Goal: Information Seeking & Learning: Learn about a topic

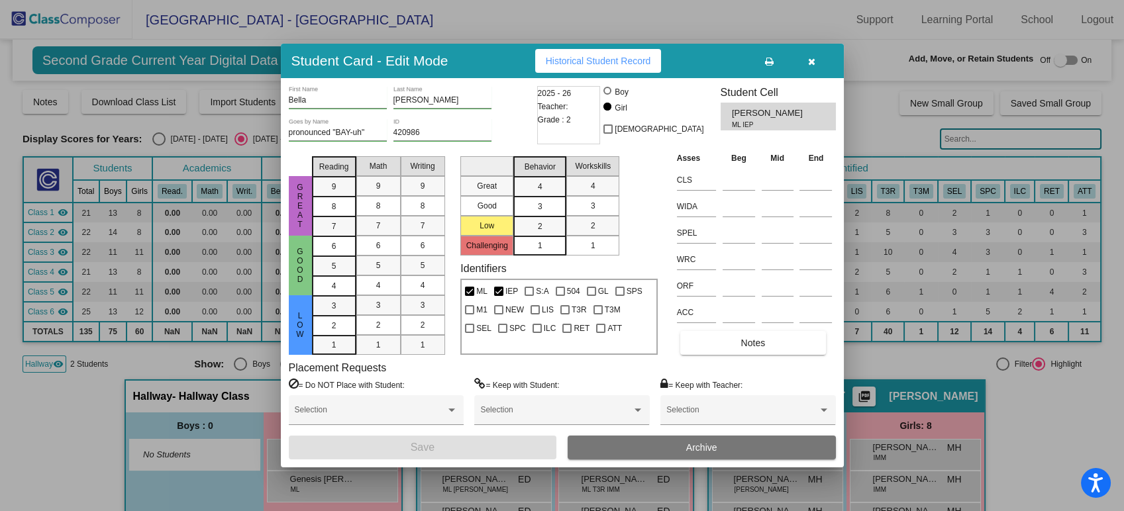
scroll to position [74, 0]
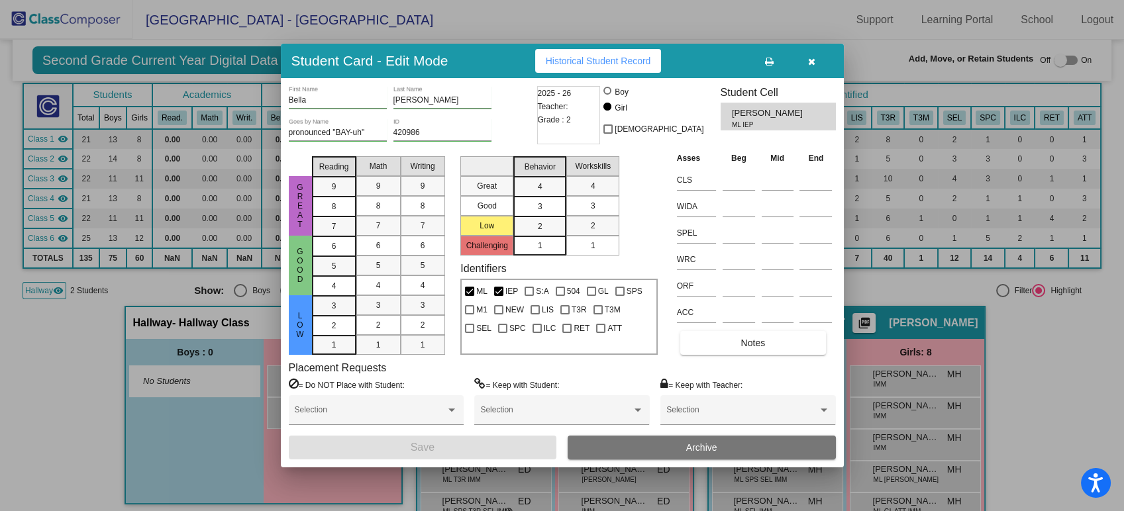
click at [818, 64] on button "button" at bounding box center [812, 61] width 42 height 24
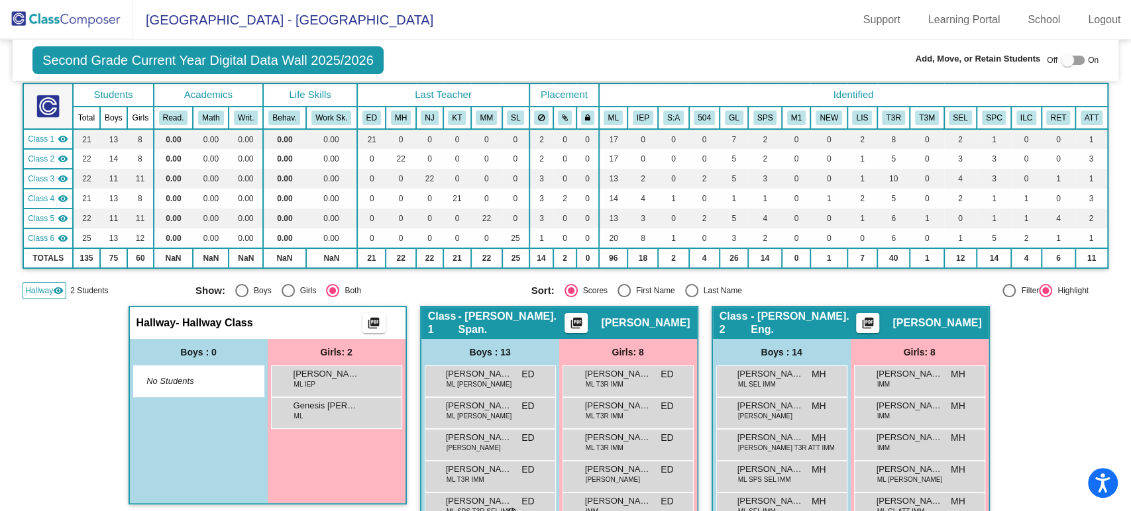
scroll to position [147, 0]
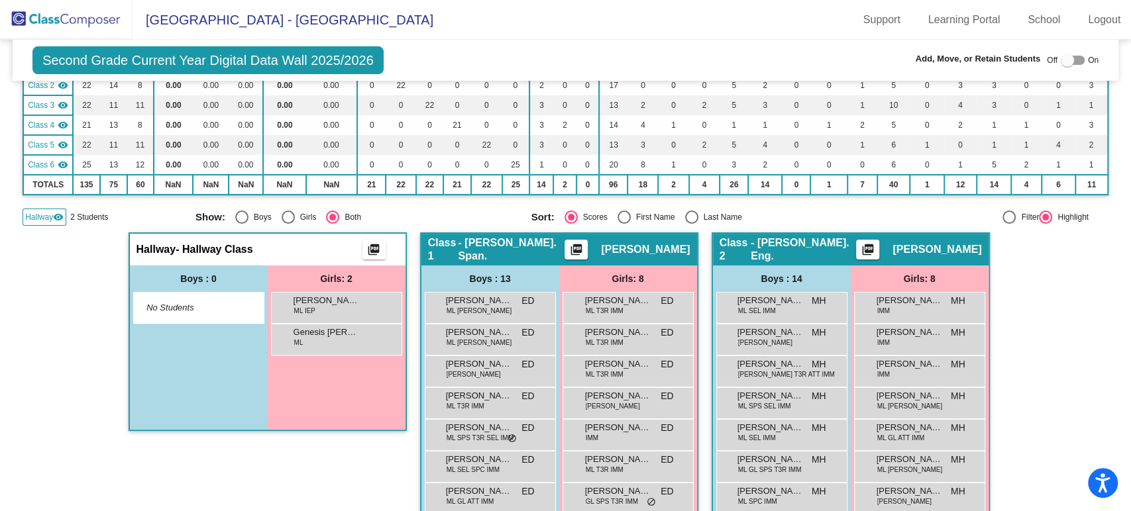
click at [1061, 64] on div at bounding box center [1067, 60] width 13 height 13
checkbox input "true"
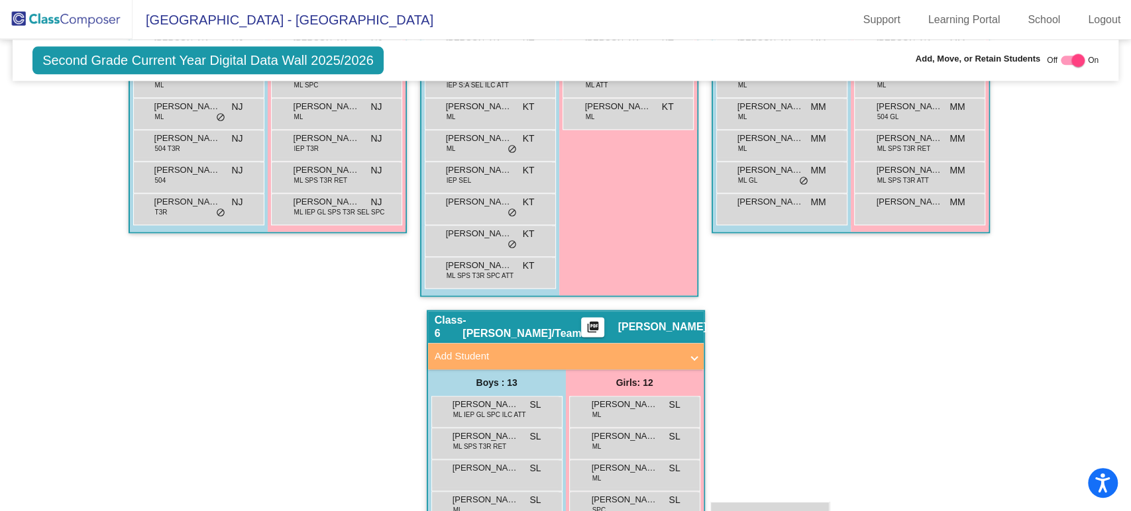
scroll to position [1143, 0]
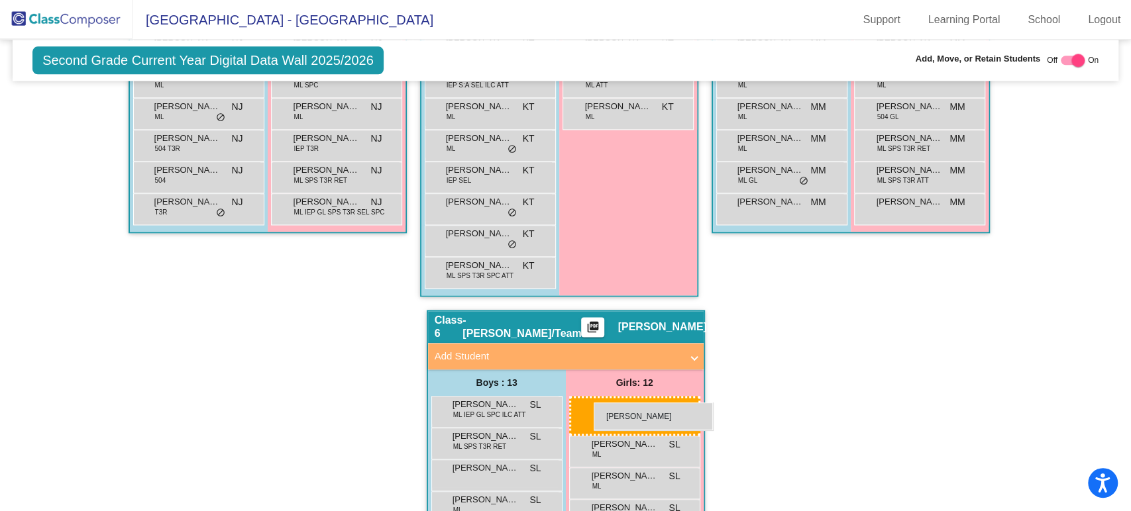
drag, startPoint x: 346, startPoint y: 110, endPoint x: 594, endPoint y: 403, distance: 383.6
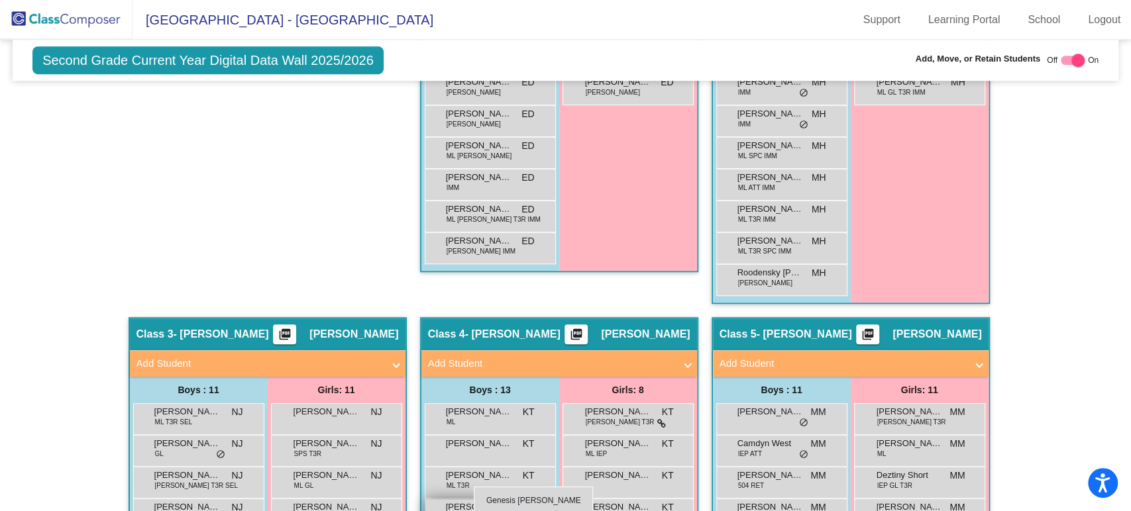
scroll to position [629, 0]
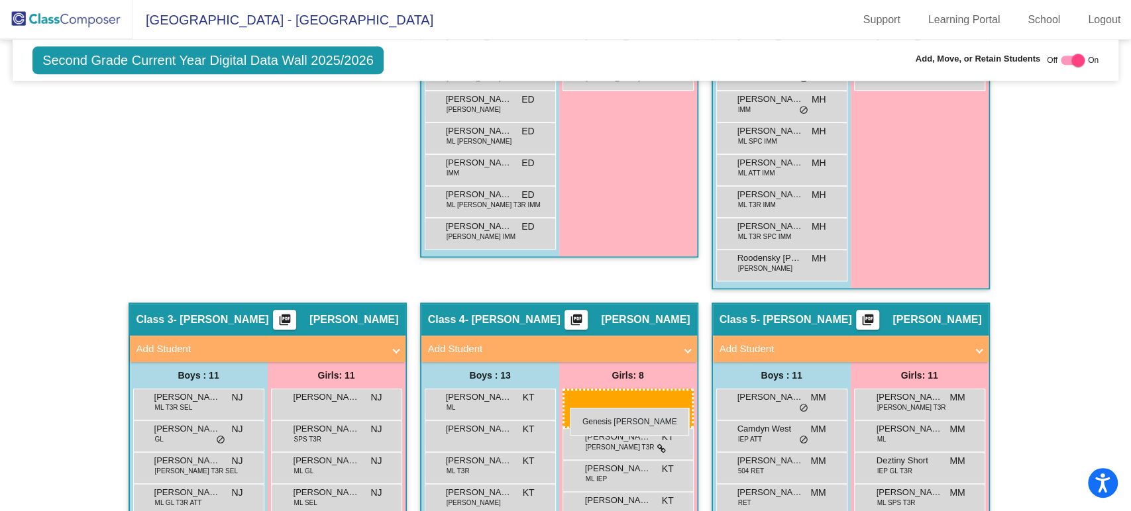
drag, startPoint x: 323, startPoint y: 223, endPoint x: 570, endPoint y: 408, distance: 308.1
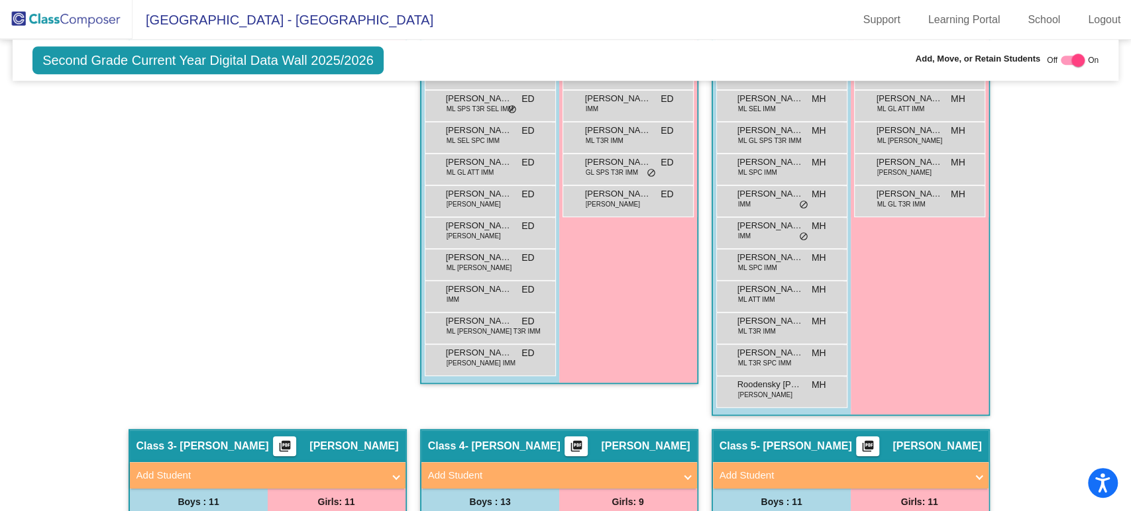
scroll to position [61, 0]
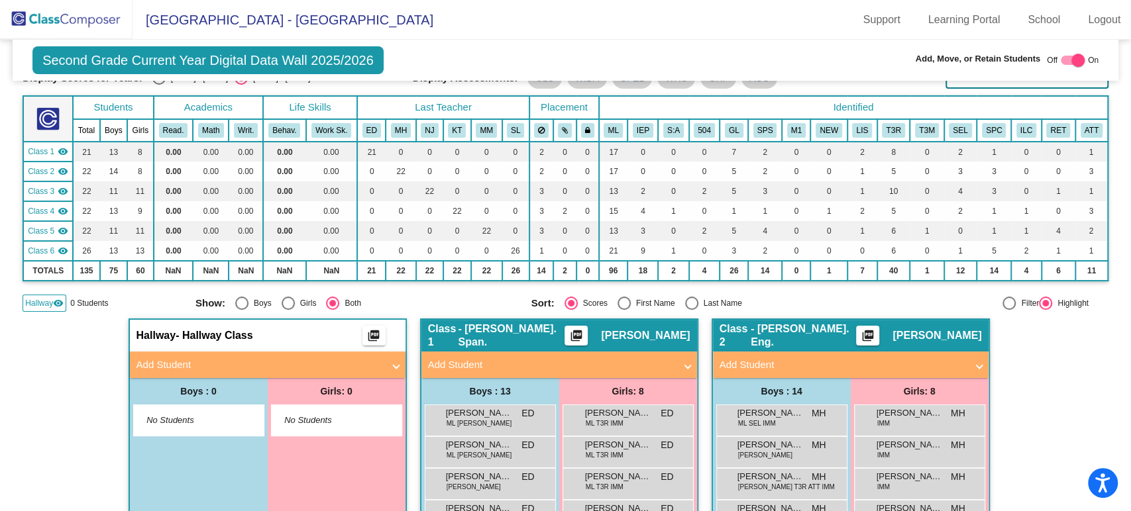
click at [64, 21] on img at bounding box center [66, 19] width 133 height 39
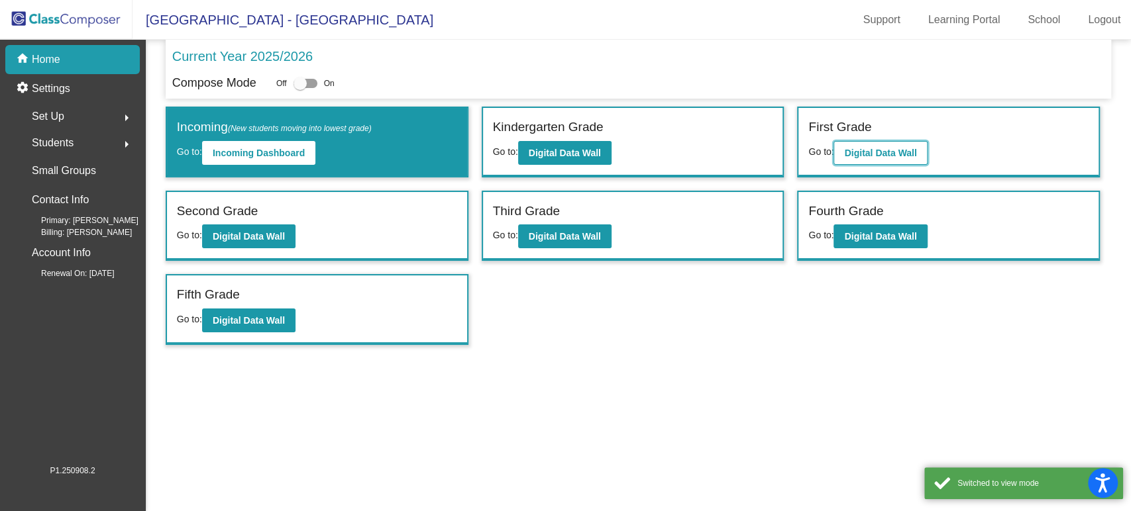
click at [863, 152] on b "Digital Data Wall" at bounding box center [880, 153] width 72 height 11
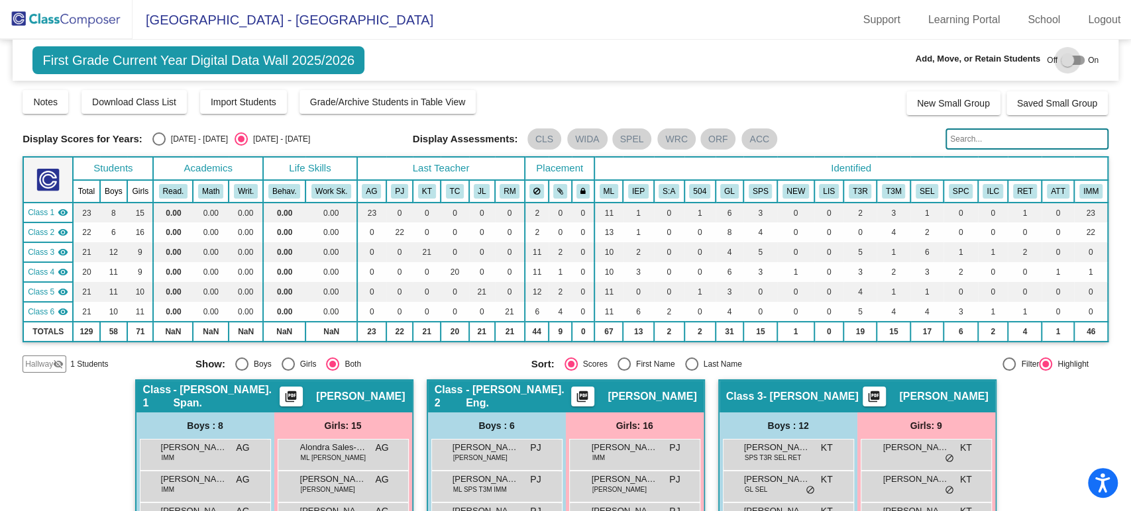
click at [1066, 58] on div at bounding box center [1067, 60] width 13 height 13
checkbox input "true"
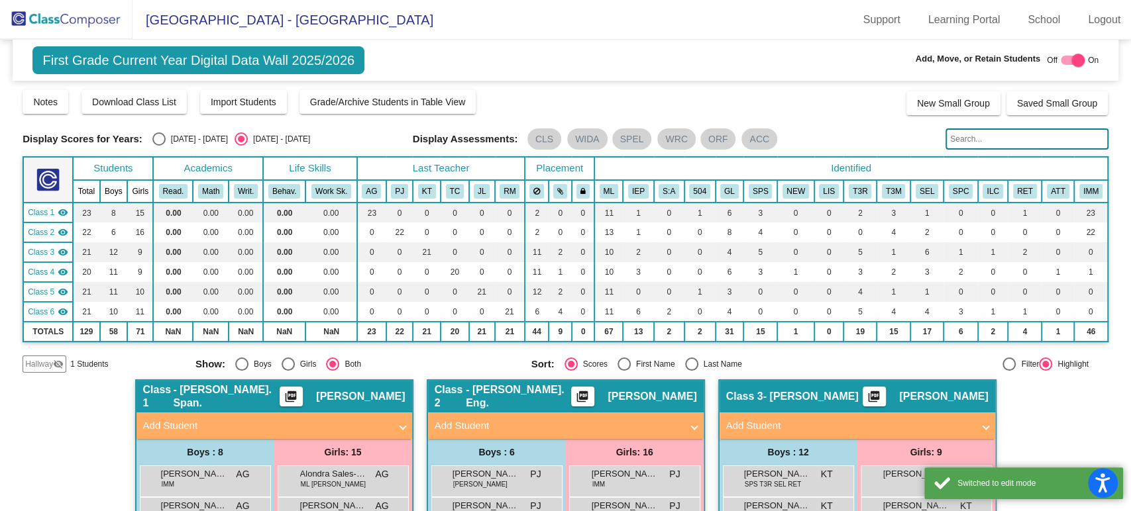
scroll to position [147, 0]
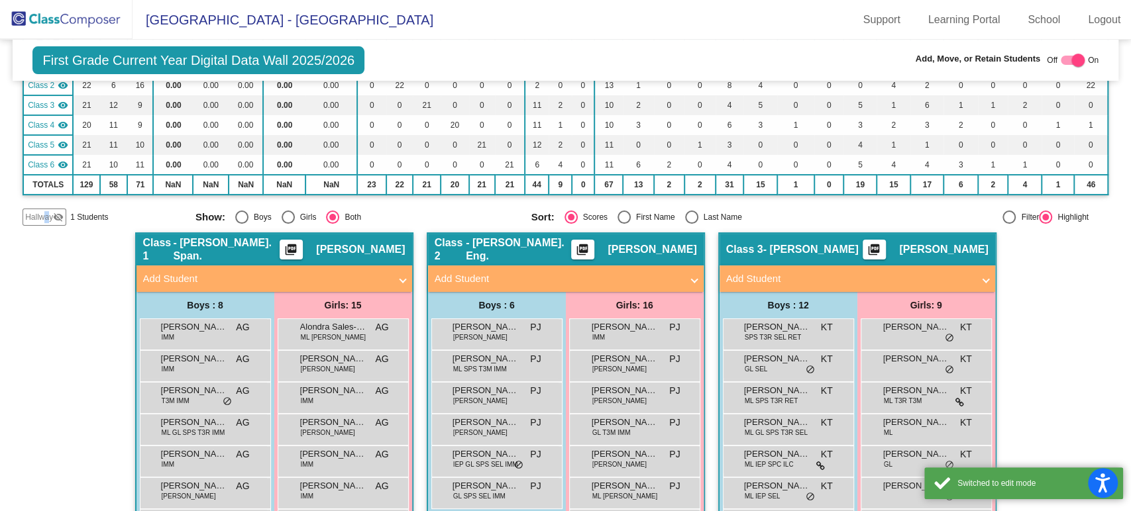
click at [47, 220] on span "Hallway" at bounding box center [39, 217] width 28 height 12
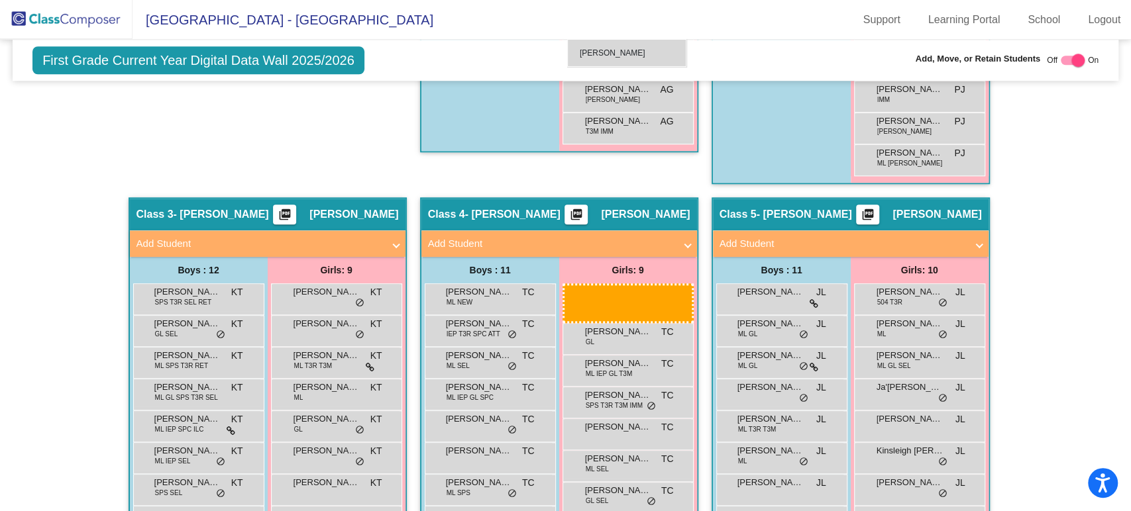
scroll to position [792, 0]
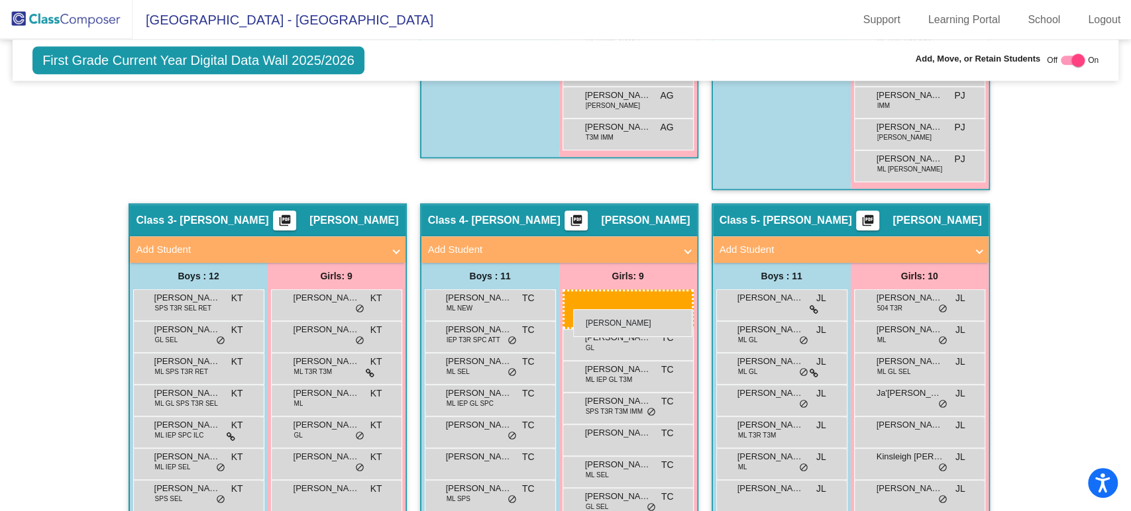
drag, startPoint x: 307, startPoint y: 338, endPoint x: 573, endPoint y: 309, distance: 267.2
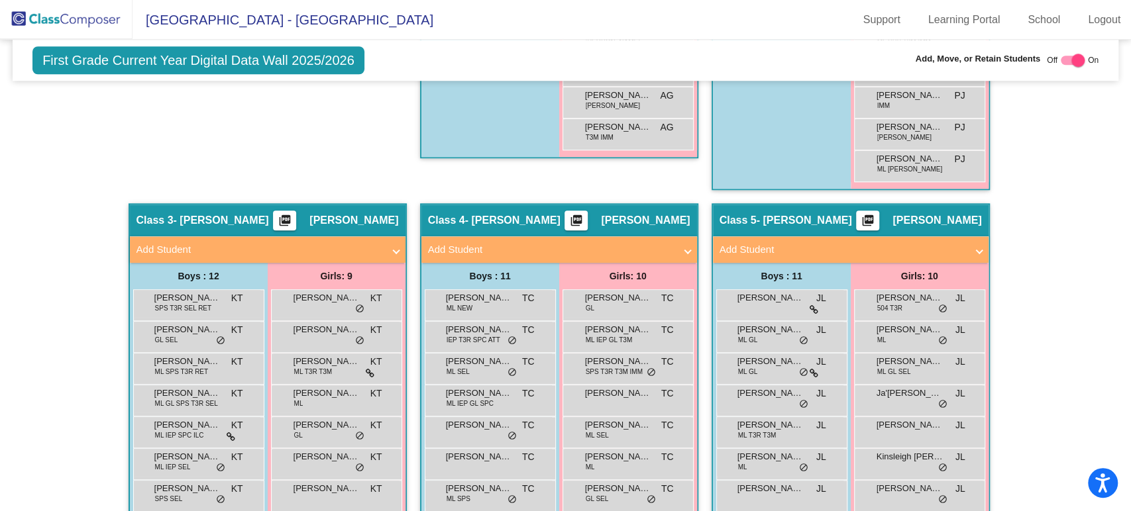
scroll to position [939, 0]
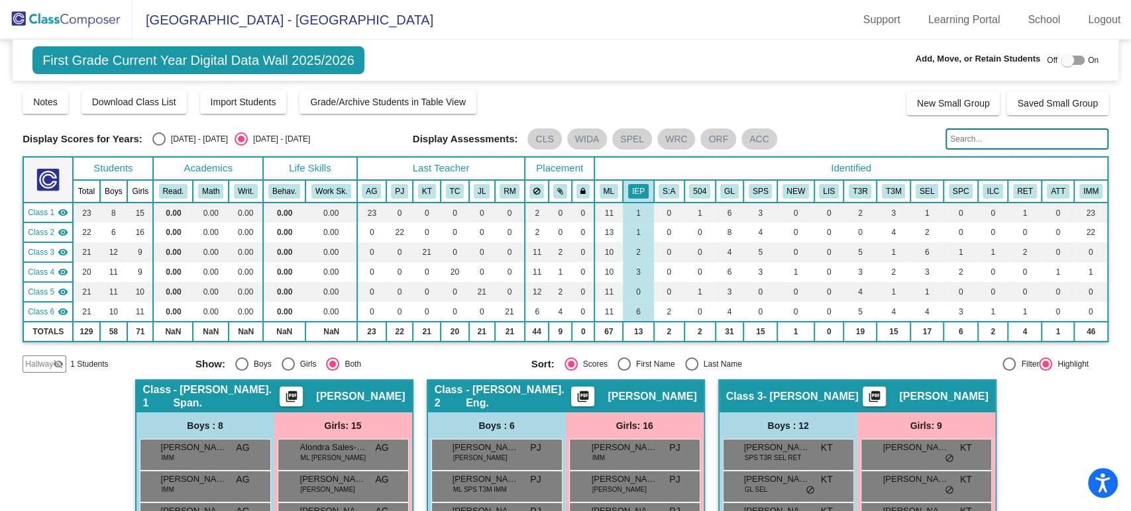
scroll to position [592, 0]
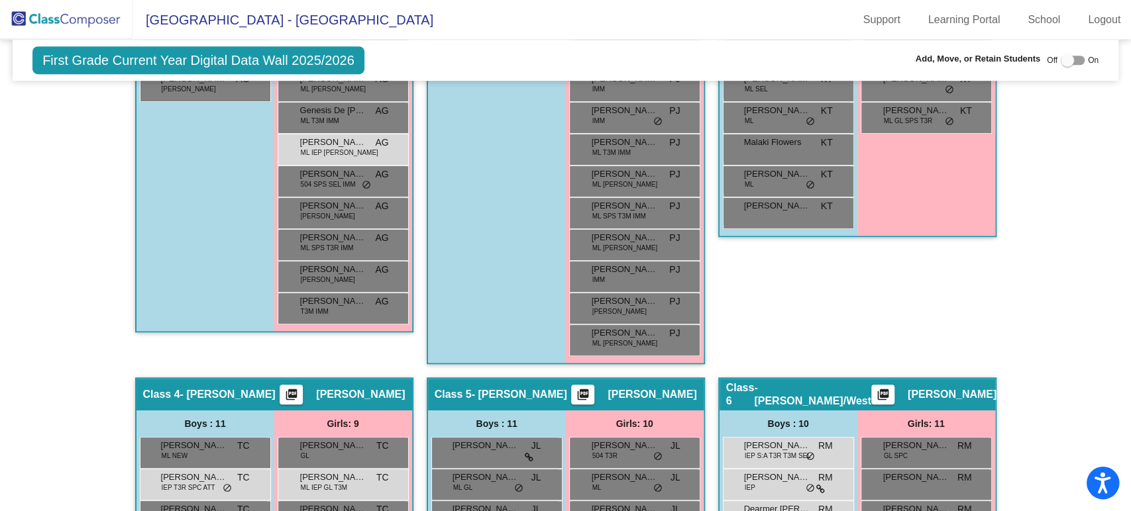
click at [1095, 483] on icon "Open accessiBe: accessibility options, statement and help" at bounding box center [1102, 482] width 16 height 21
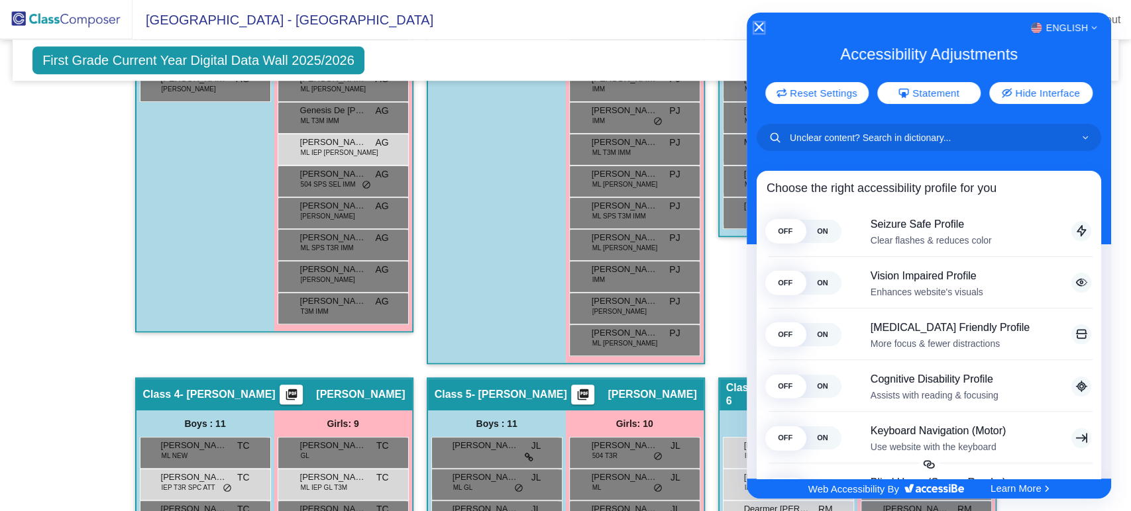
click at [762, 25] on icon "Close Accessibility Interface" at bounding box center [758, 27] width 9 height 9
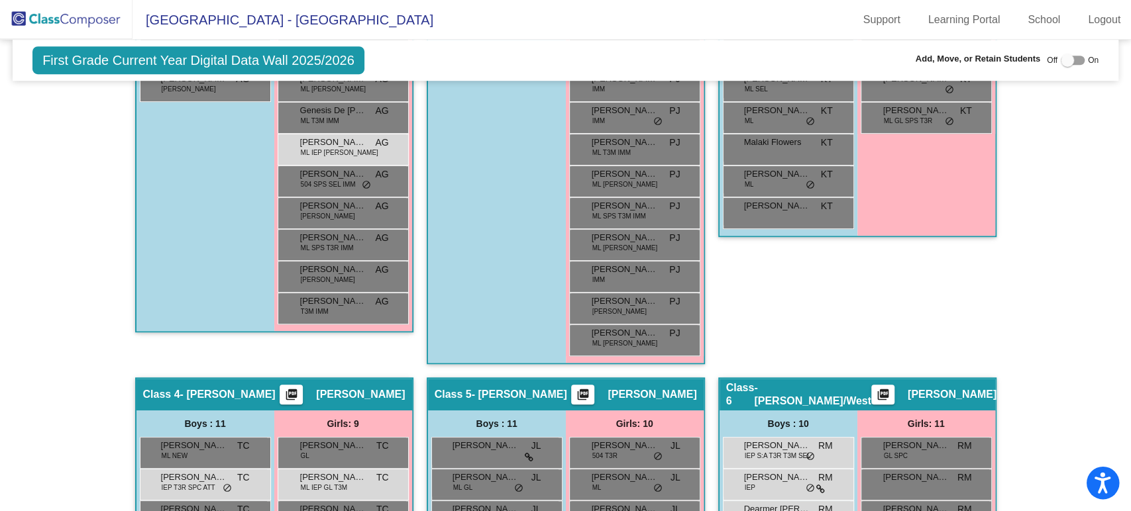
click at [1098, 478] on icon "Open accessiBe: accessibility options, statement and help" at bounding box center [1102, 482] width 16 height 21
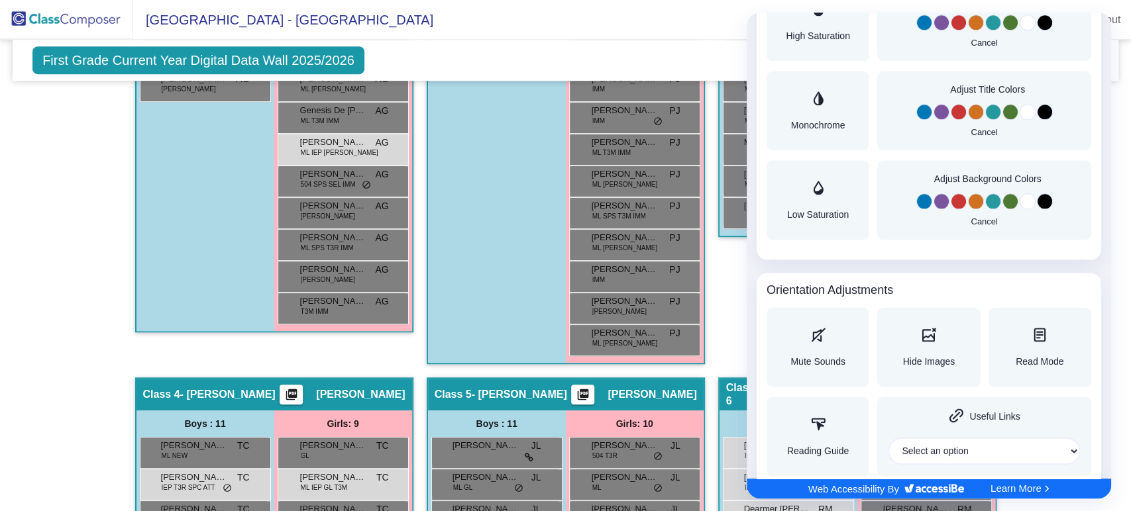
scroll to position [1373, 0]
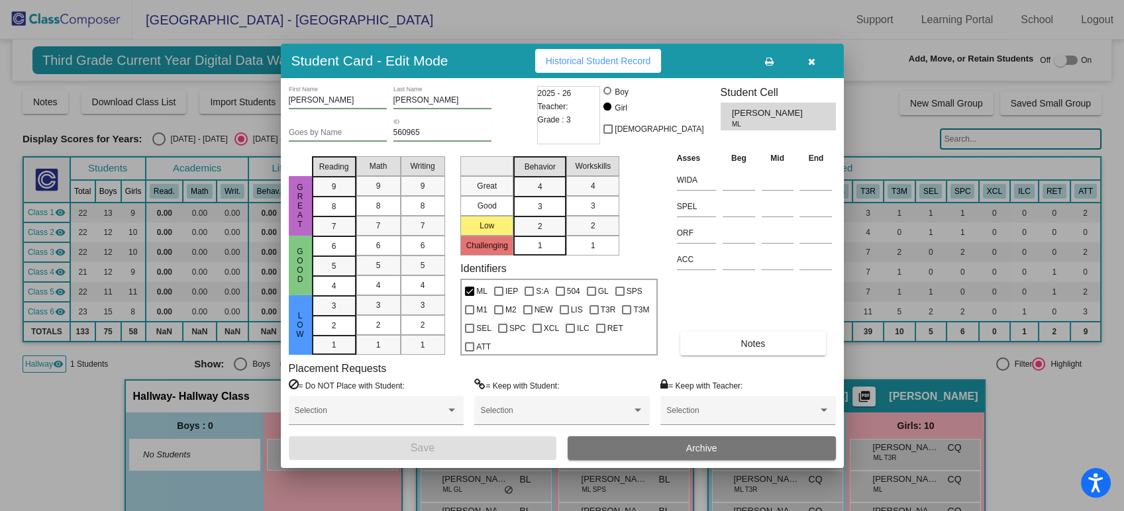
click at [810, 54] on button "button" at bounding box center [812, 61] width 42 height 24
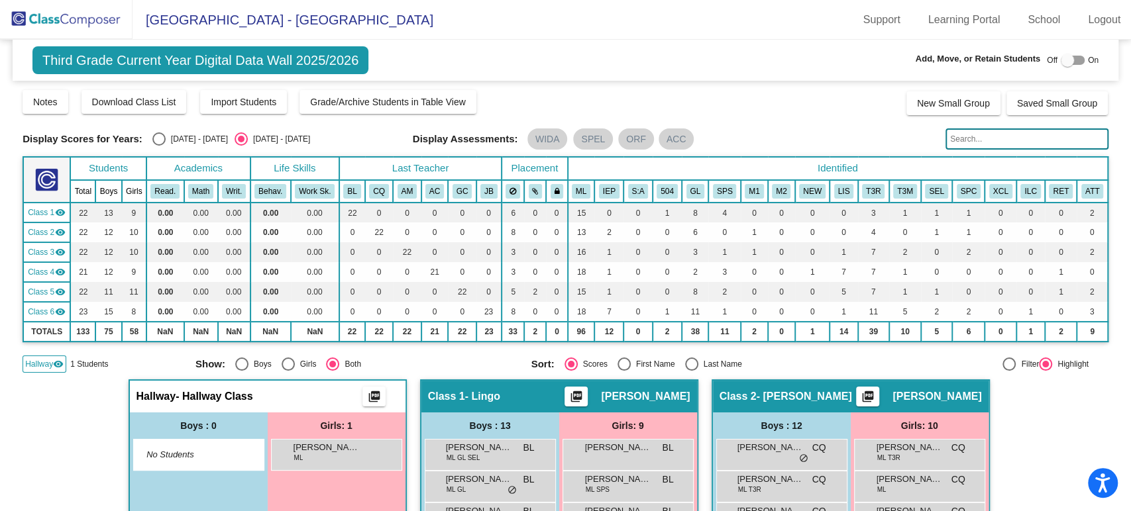
click at [77, 20] on img at bounding box center [66, 19] width 133 height 39
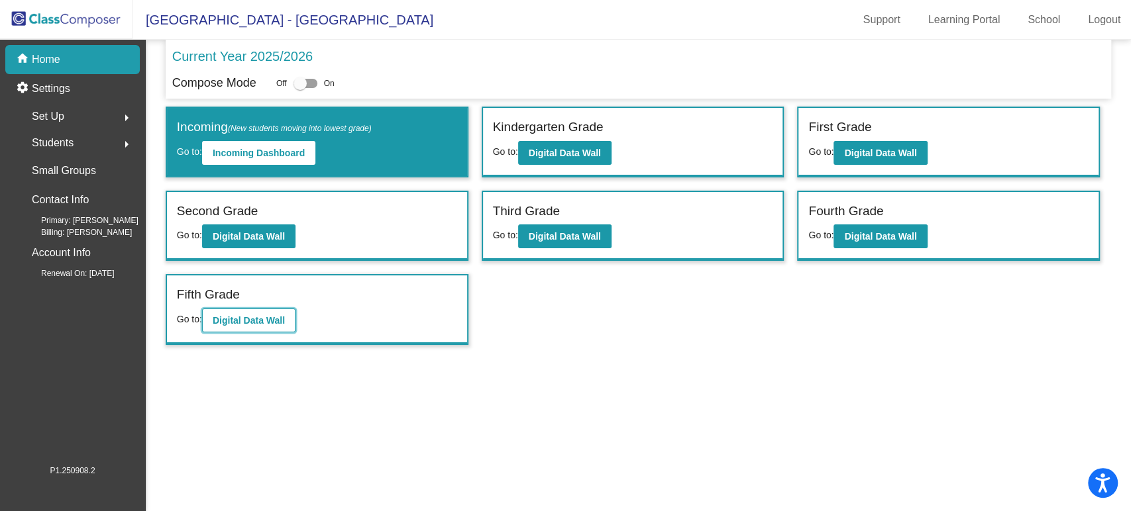
click at [254, 309] on button "Digital Data Wall" at bounding box center [248, 321] width 93 height 24
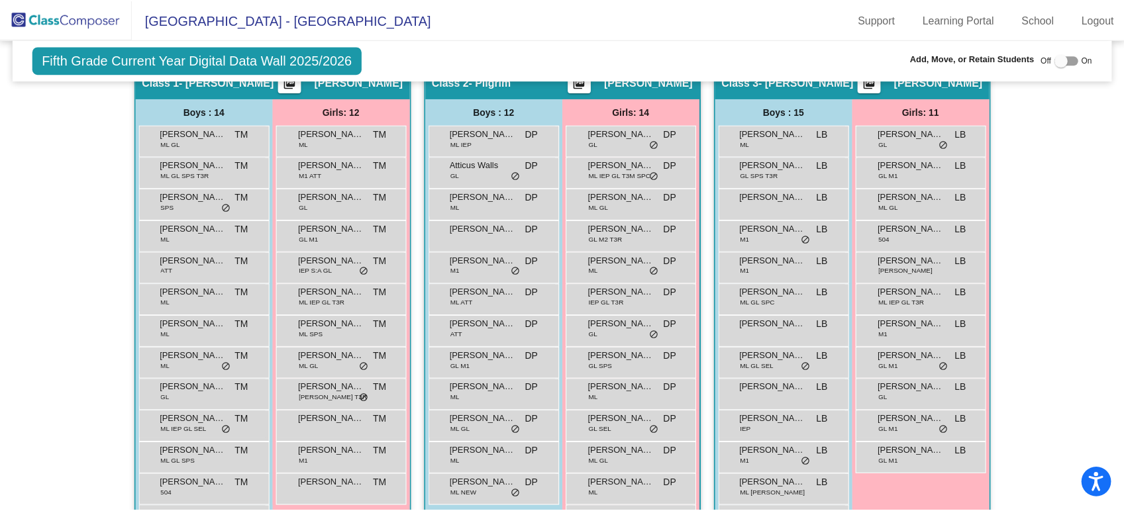
scroll to position [441, 0]
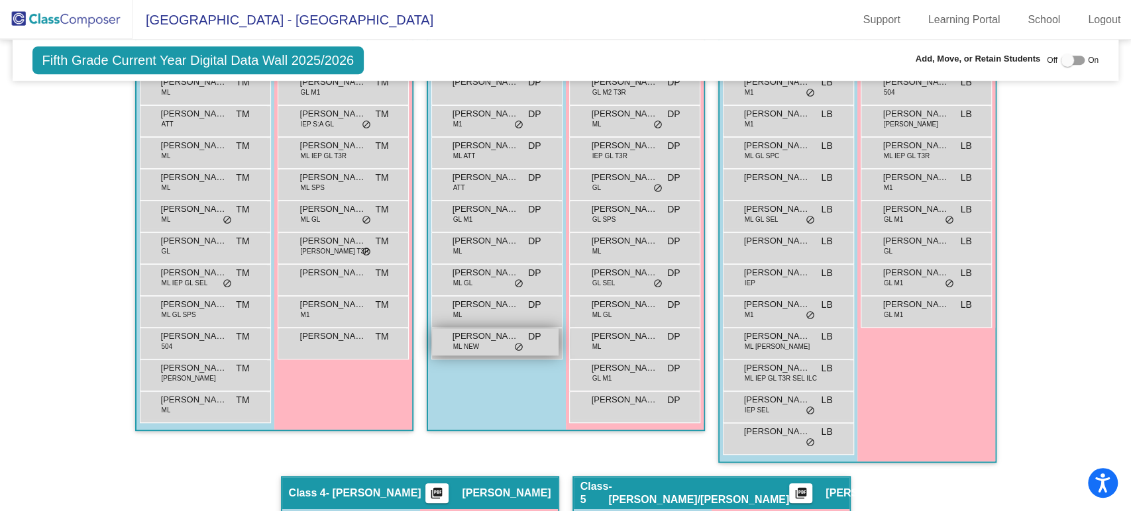
click at [477, 341] on div "[PERSON_NAME] ML NEW DP lock do_not_disturb_alt" at bounding box center [495, 342] width 127 height 27
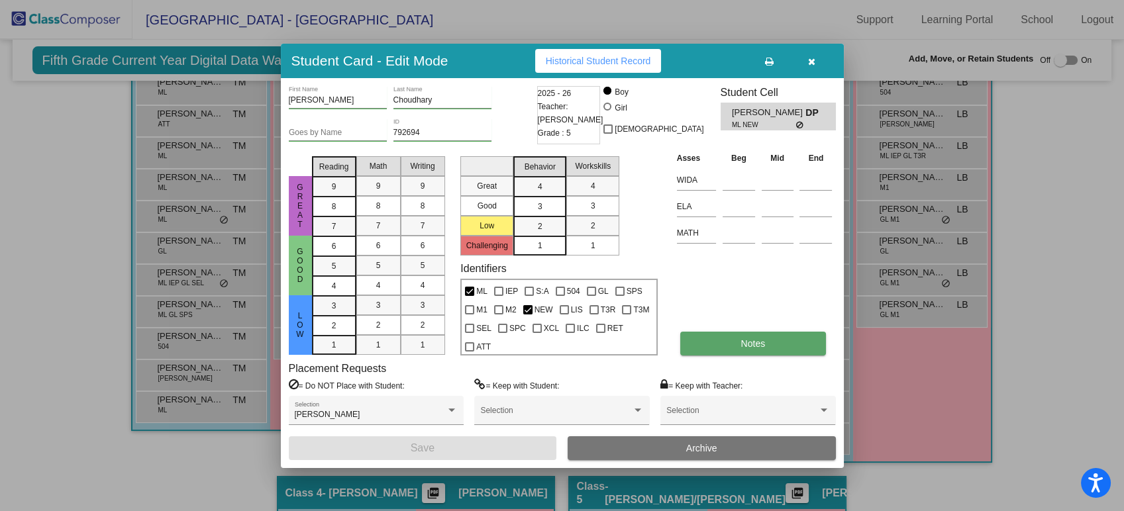
click at [723, 341] on button "Notes" at bounding box center [753, 344] width 146 height 24
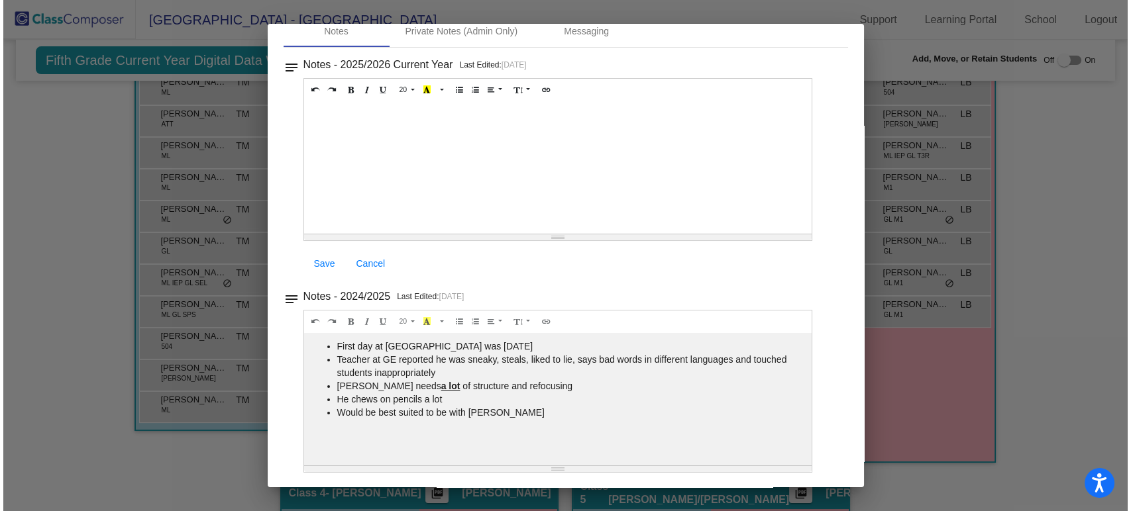
scroll to position [0, 0]
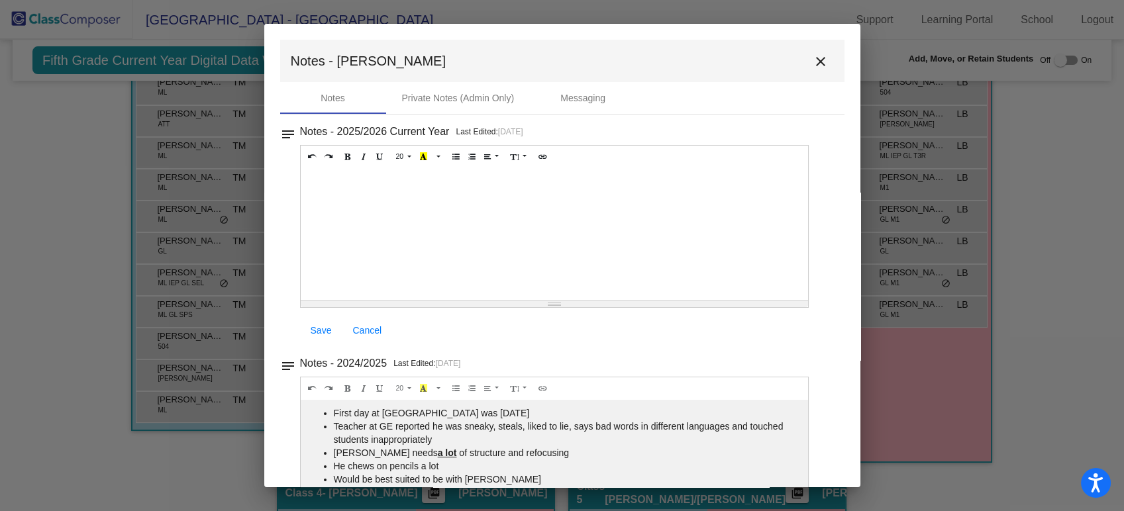
click at [813, 61] on mat-icon "close" at bounding box center [821, 62] width 16 height 16
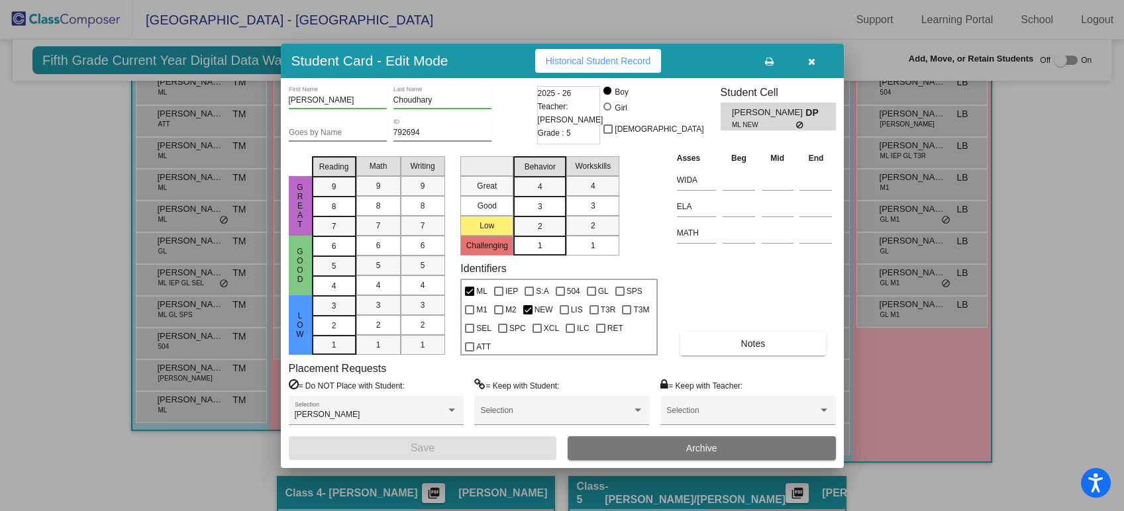
click at [818, 72] on button "button" at bounding box center [812, 61] width 42 height 24
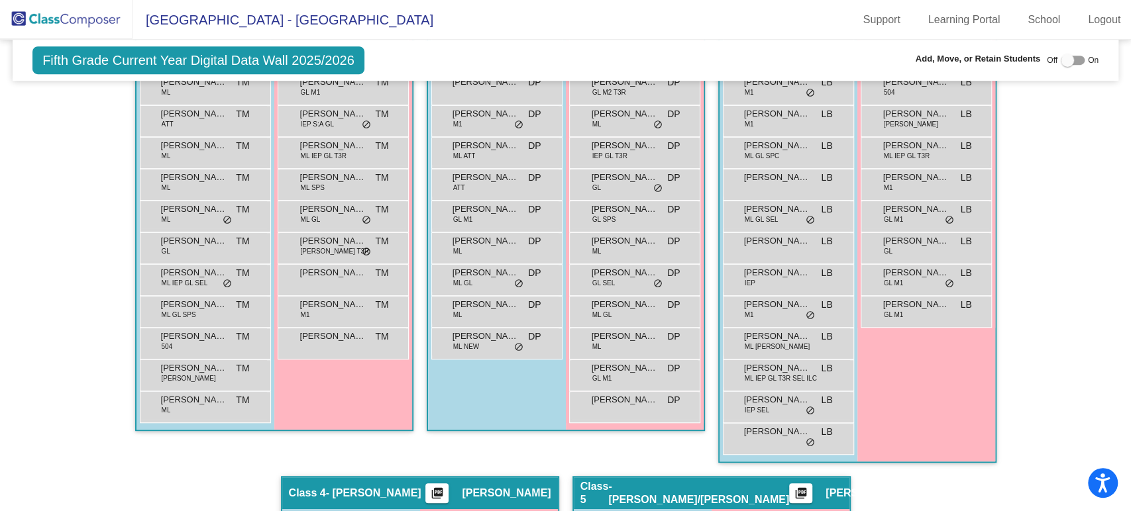
click at [52, 9] on img at bounding box center [66, 19] width 133 height 39
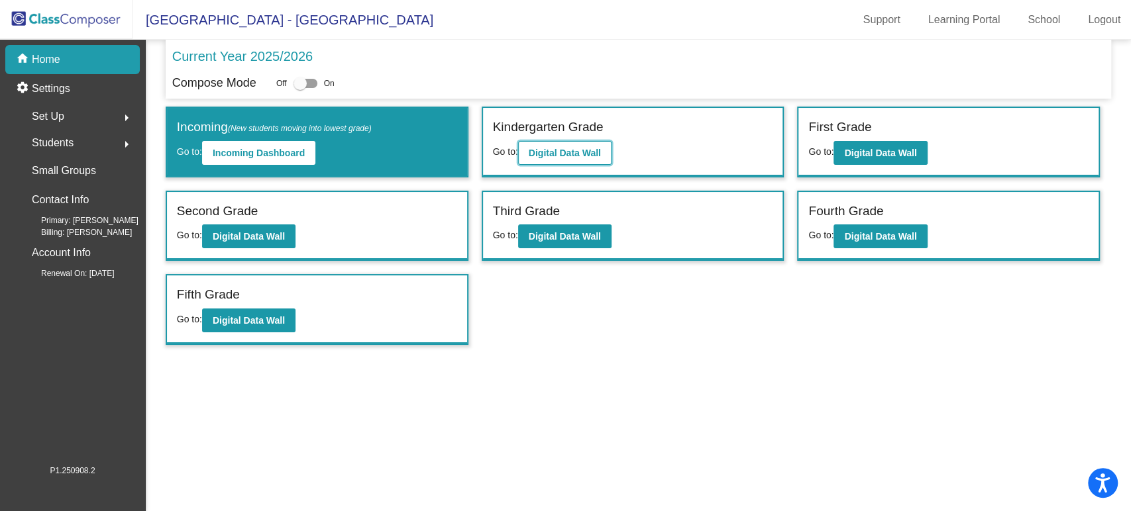
click at [544, 157] on b "Digital Data Wall" at bounding box center [565, 153] width 72 height 11
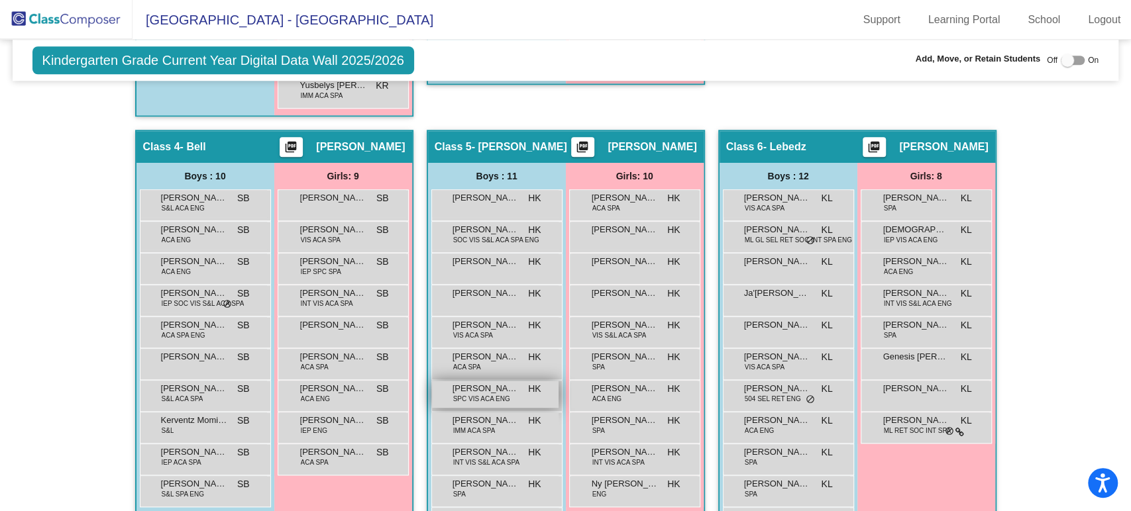
scroll to position [957, 0]
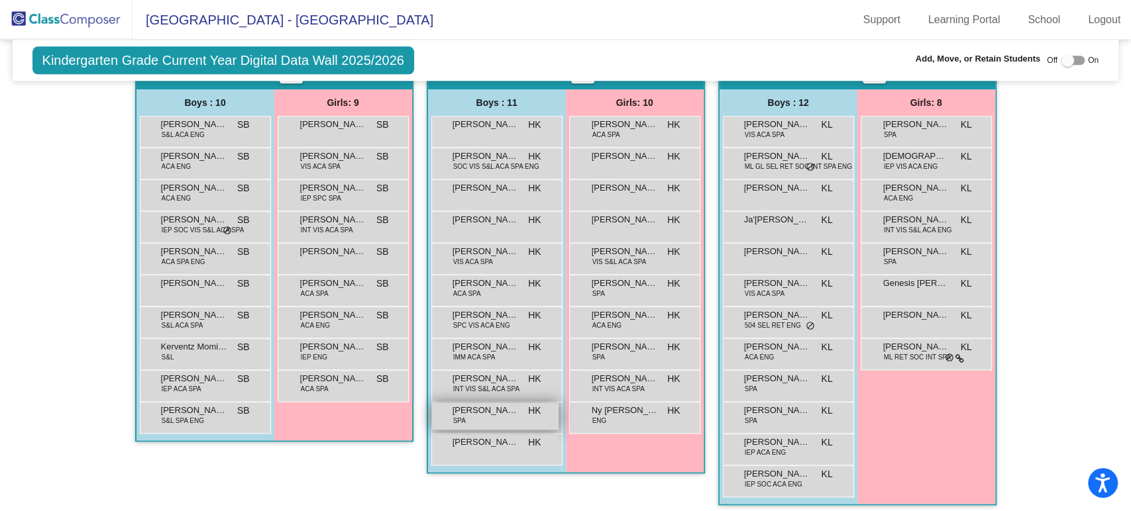
click at [498, 413] on span "[PERSON_NAME]" at bounding box center [485, 410] width 66 height 13
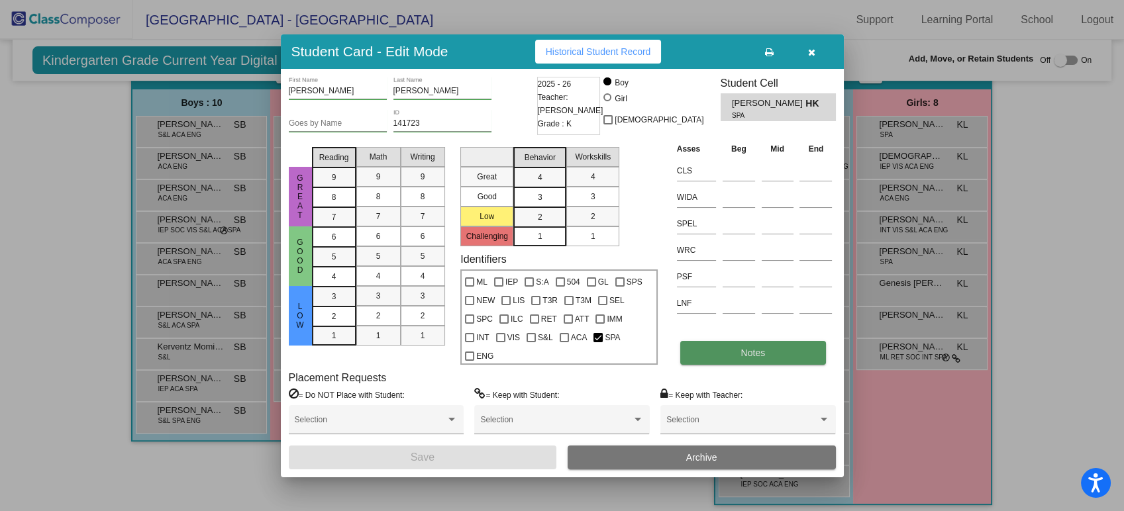
click at [722, 354] on button "Notes" at bounding box center [753, 353] width 146 height 24
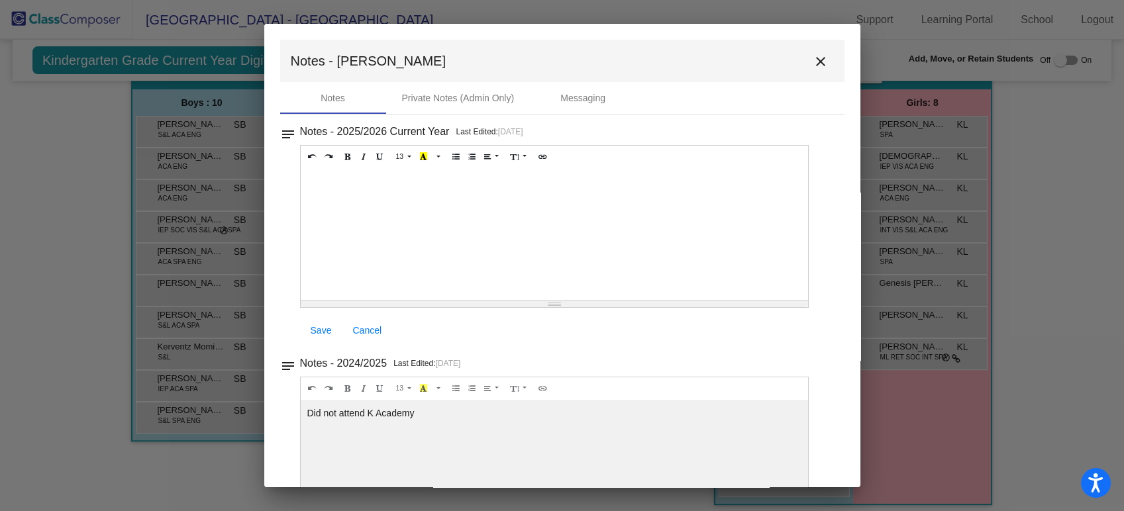
click at [815, 72] on button "close" at bounding box center [821, 61] width 27 height 27
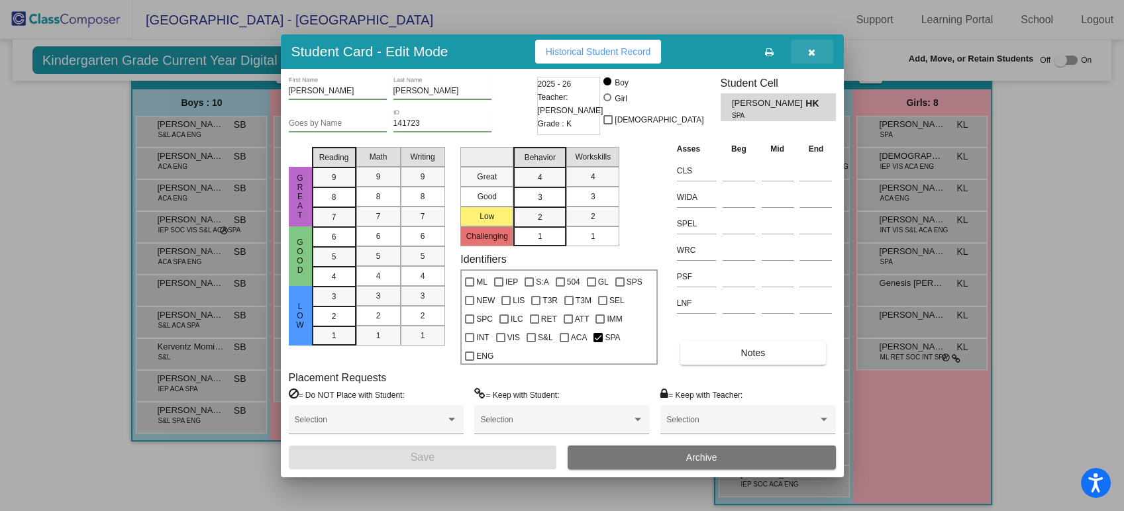
click at [806, 48] on button "button" at bounding box center [812, 52] width 42 height 24
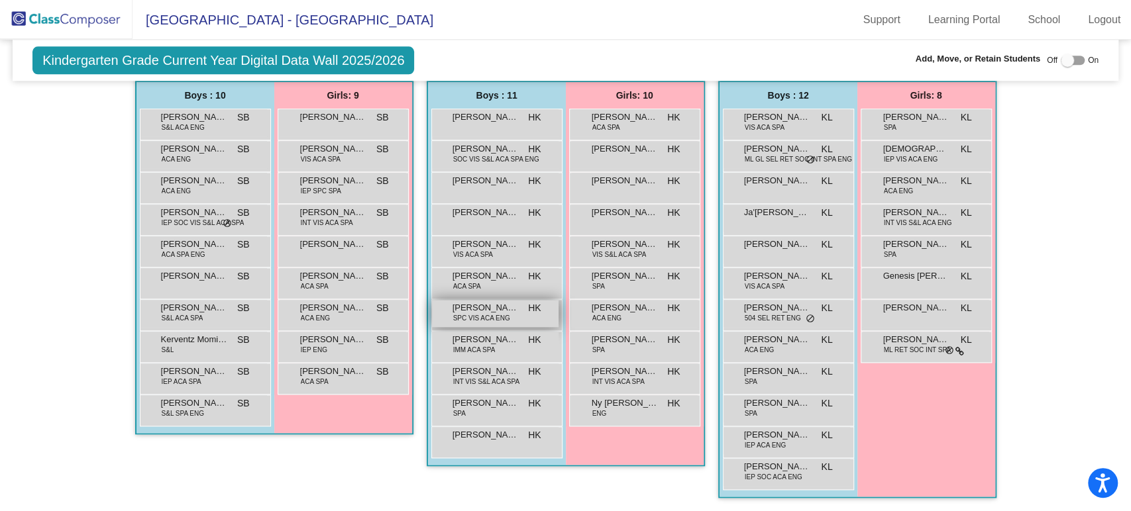
scroll to position [747, 0]
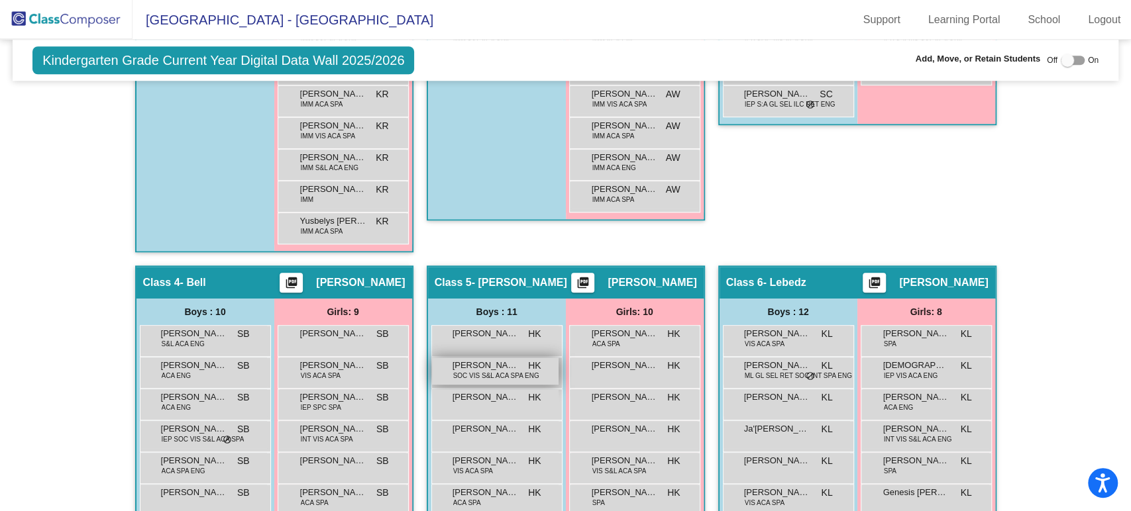
click at [489, 375] on span "SOC VIS S&L ACA SPA ENG" at bounding box center [496, 376] width 86 height 10
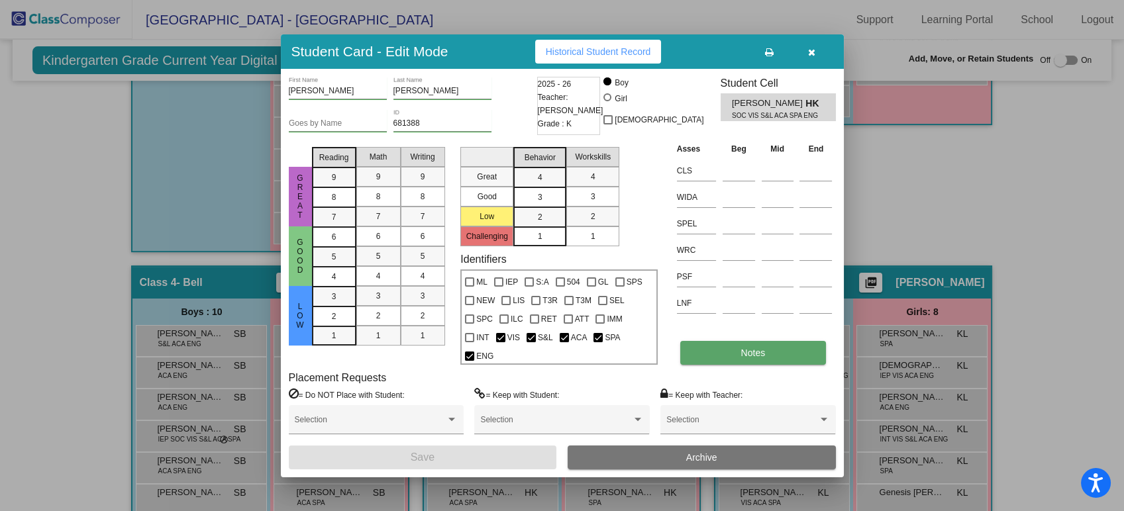
click at [758, 354] on span "Notes" at bounding box center [753, 353] width 25 height 11
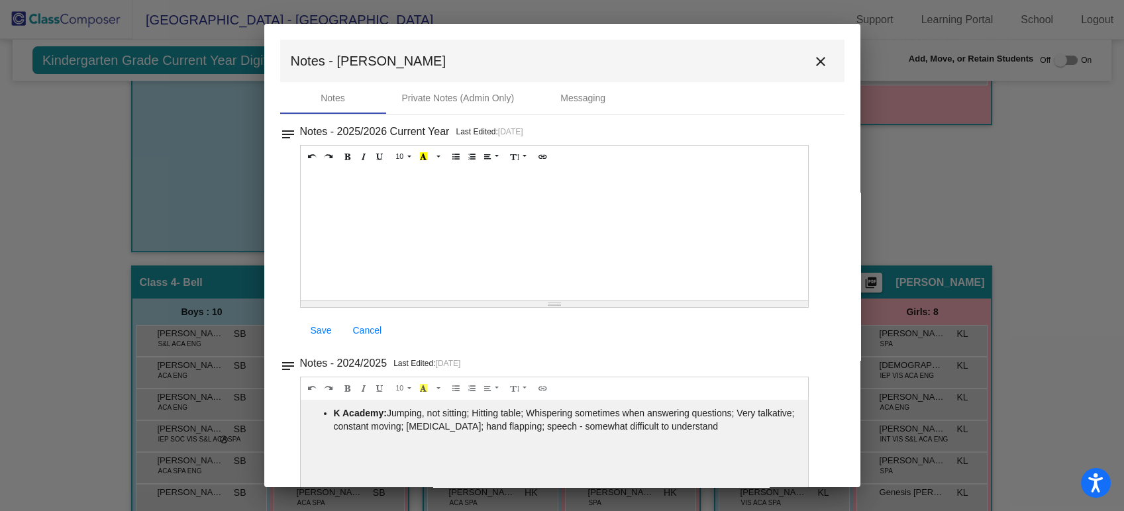
click at [813, 64] on mat-icon "close" at bounding box center [821, 62] width 16 height 16
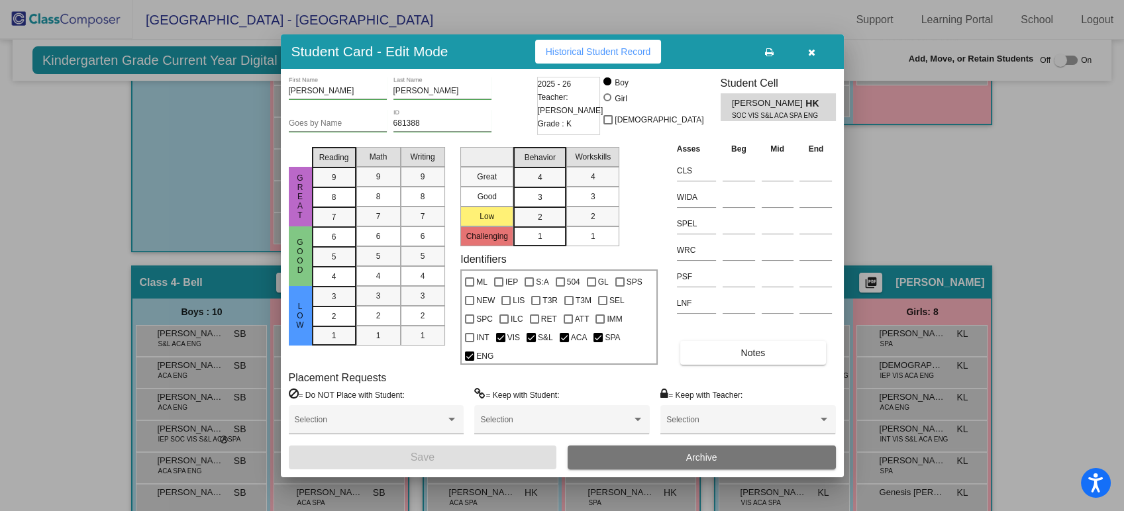
click at [812, 55] on icon "button" at bounding box center [811, 52] width 7 height 9
